Goal: Transaction & Acquisition: Purchase product/service

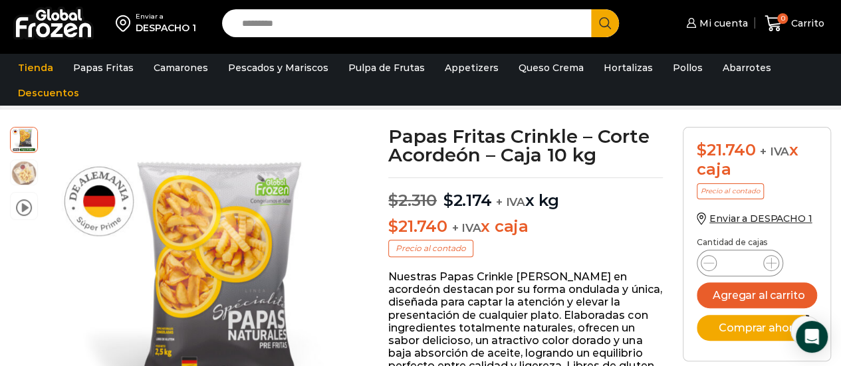
scroll to position [63, 0]
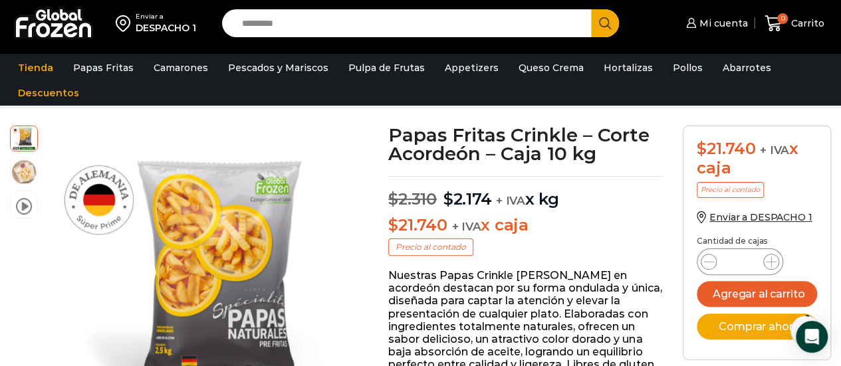
click at [742, 263] on input "*" at bounding box center [739, 262] width 25 height 19
type input "**"
click at [736, 336] on button "Comprar ahora" at bounding box center [757, 327] width 120 height 26
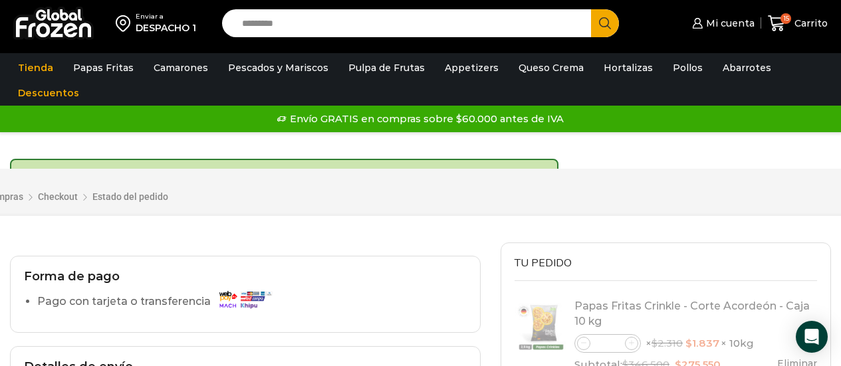
select select "*"
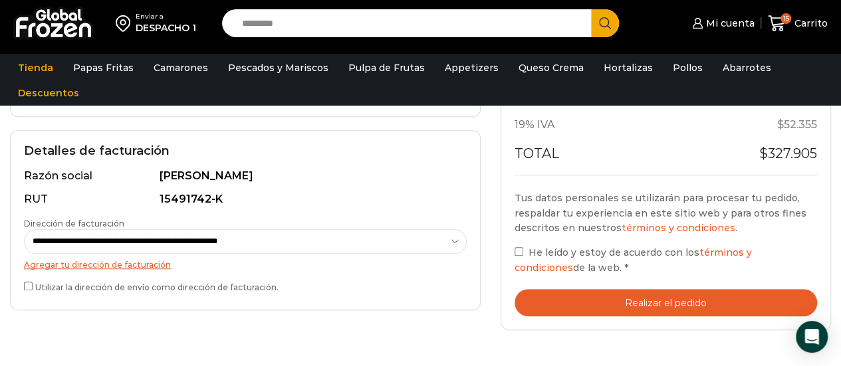
scroll to position [409, 0]
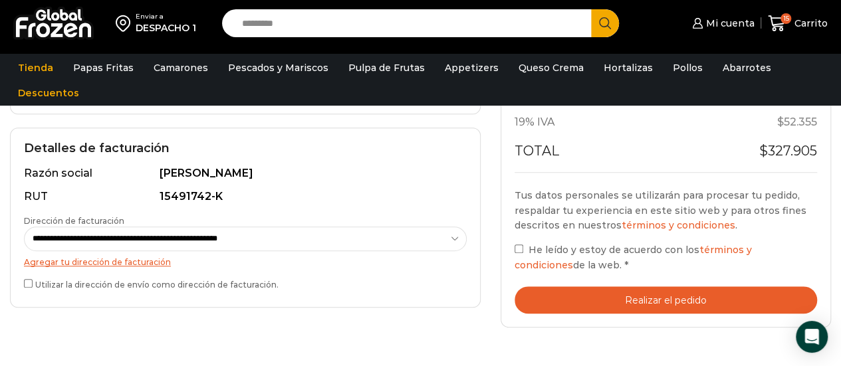
click at [631, 302] on button "Realizar el pedido" at bounding box center [665, 299] width 302 height 27
